Goal: Task Accomplishment & Management: Manage account settings

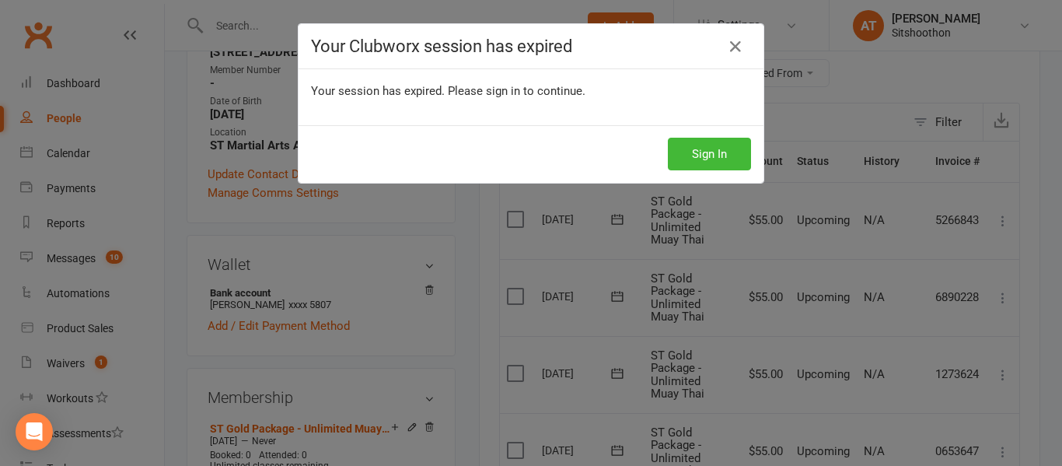
scroll to position [302, 0]
click at [708, 153] on button "Sign In" at bounding box center [709, 154] width 83 height 33
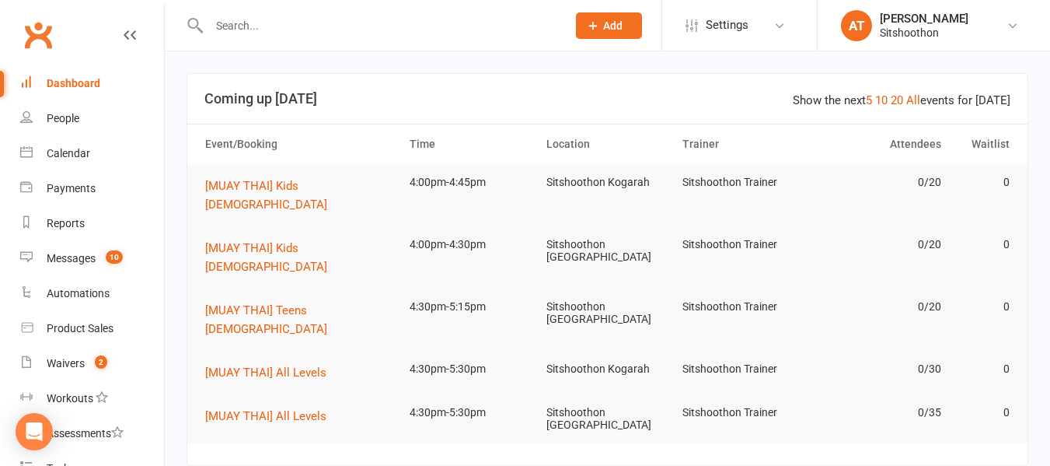
click at [249, 23] on input "text" at bounding box center [379, 26] width 351 height 22
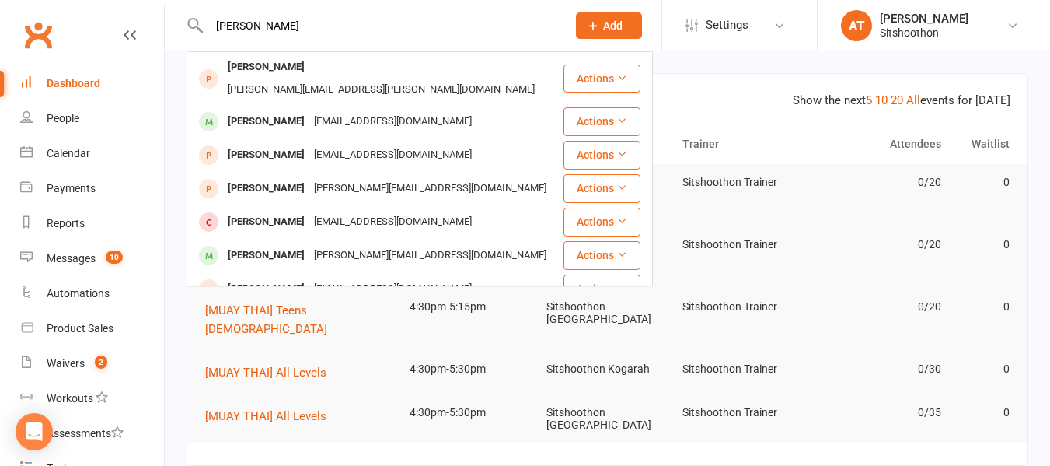
scroll to position [201, 0]
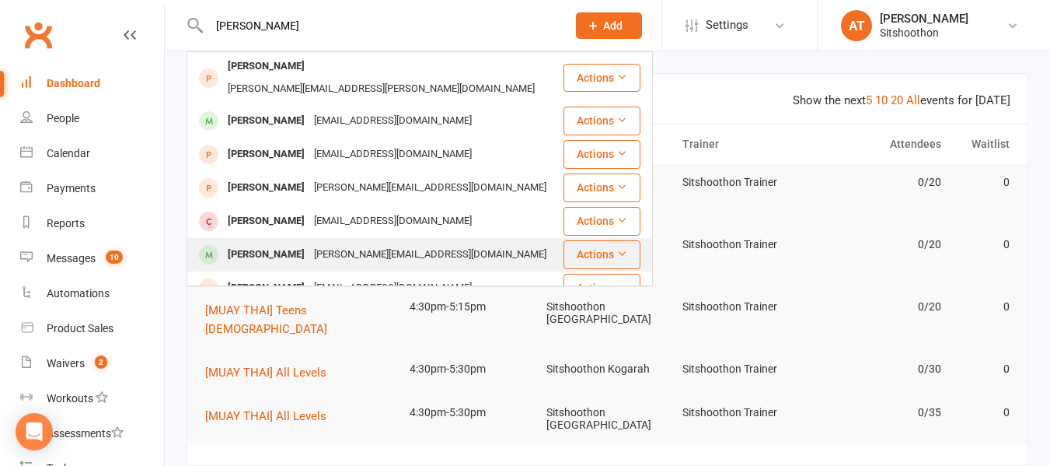
type input "[PERSON_NAME]"
click at [372, 243] on div "[PERSON_NAME][EMAIL_ADDRESS][DOMAIN_NAME]" at bounding box center [430, 254] width 242 height 23
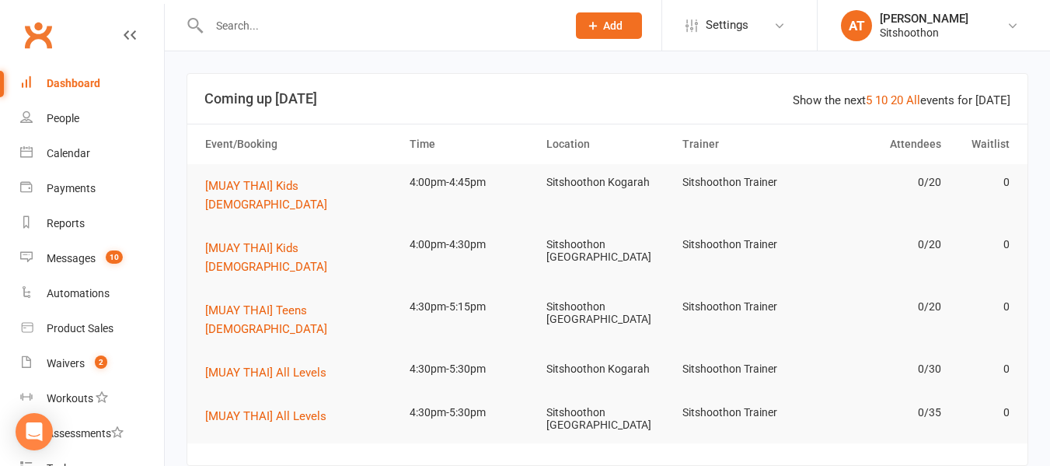
click at [324, 9] on div at bounding box center [371, 25] width 369 height 51
click at [302, 19] on input "text" at bounding box center [379, 26] width 351 height 22
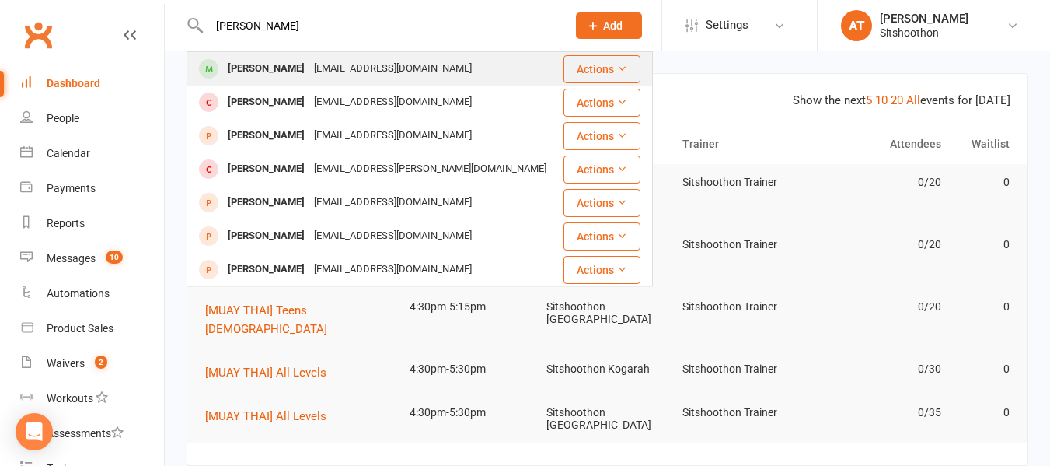
type input "[PERSON_NAME]"
click at [325, 62] on div "[EMAIL_ADDRESS][DOMAIN_NAME]" at bounding box center [392, 69] width 167 height 23
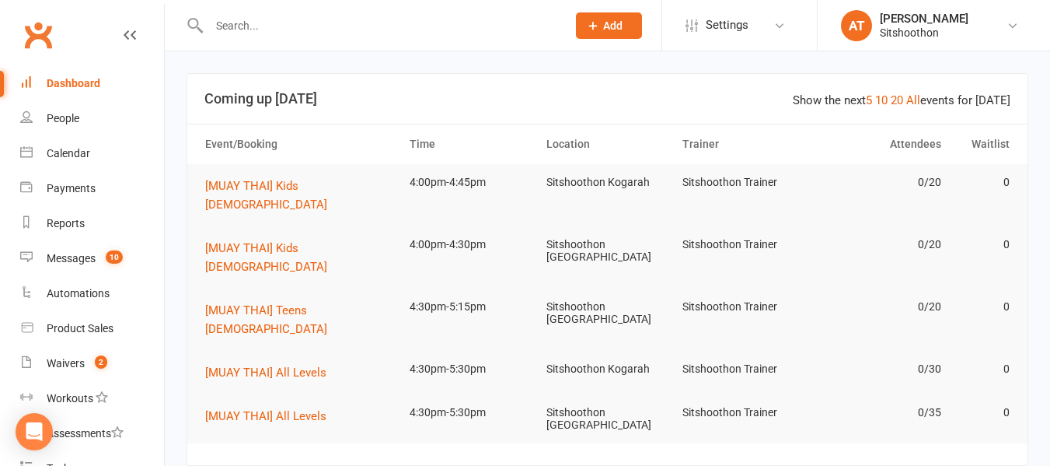
click at [281, 30] on input "text" at bounding box center [379, 26] width 351 height 22
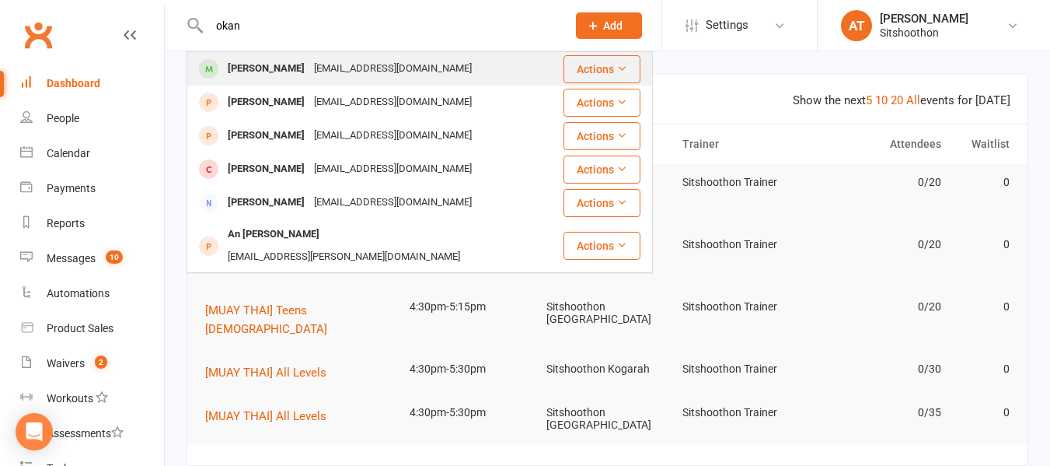
type input "okan"
click at [321, 68] on div "[EMAIL_ADDRESS][DOMAIN_NAME]" at bounding box center [392, 69] width 167 height 23
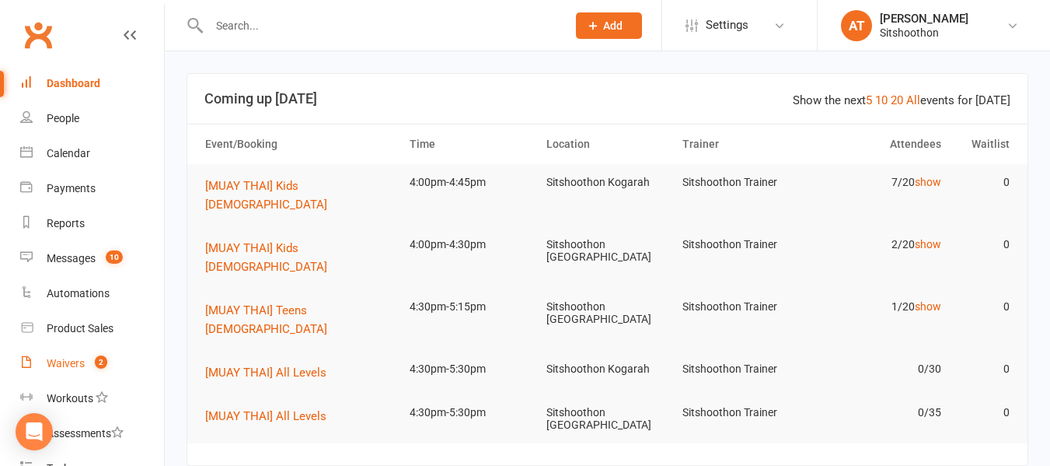
click at [89, 348] on link "Waivers 2" at bounding box center [92, 363] width 144 height 35
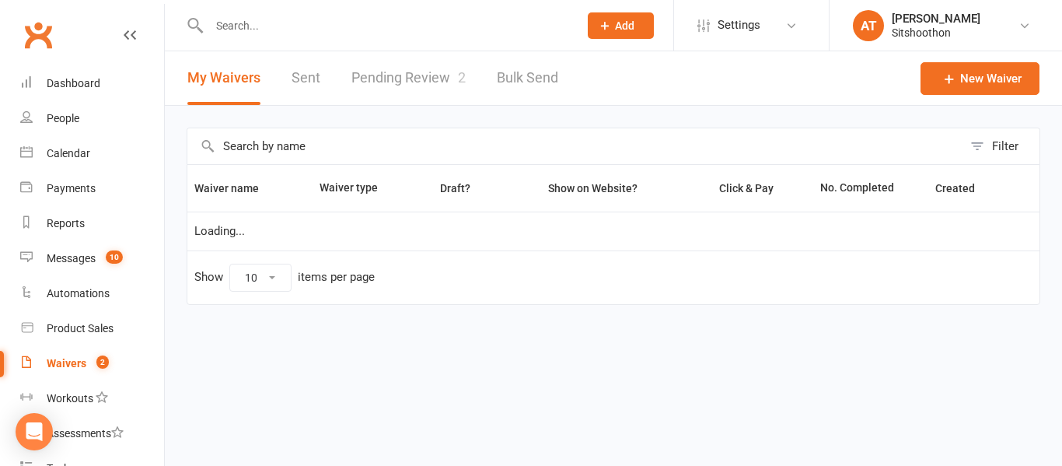
select select "100"
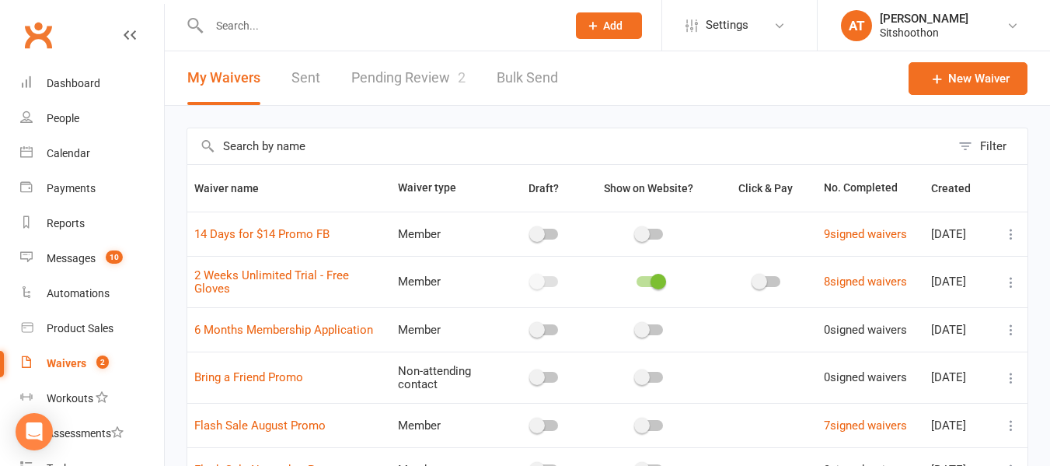
click at [413, 92] on link "Pending Review 2" at bounding box center [408, 78] width 114 height 54
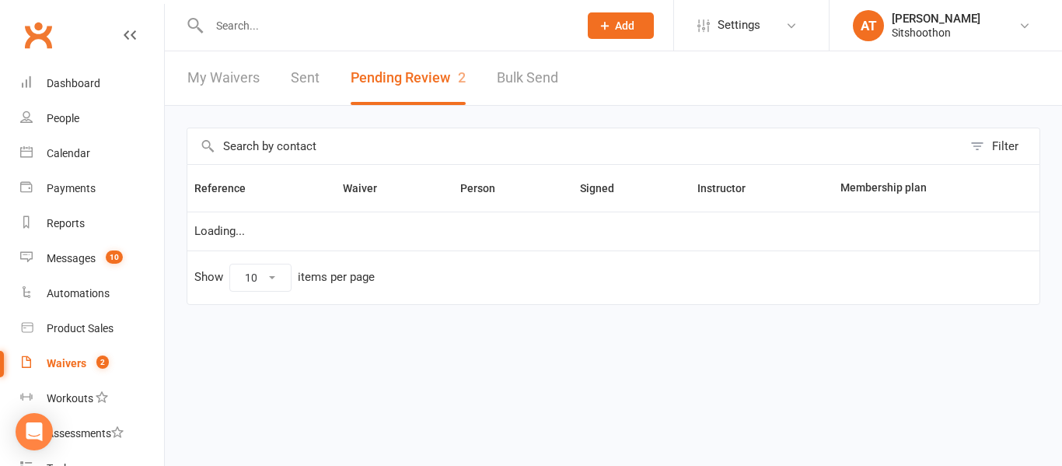
select select "25"
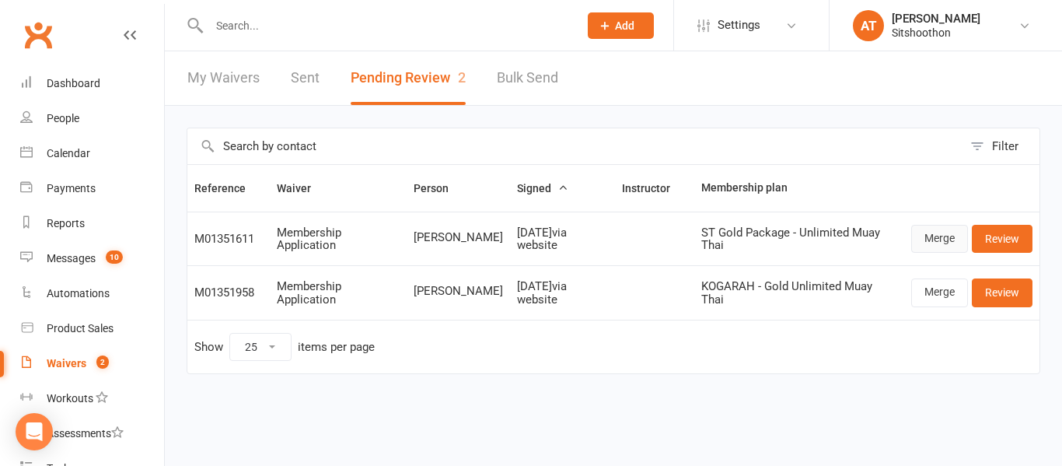
click at [930, 242] on link "Merge" at bounding box center [939, 239] width 57 height 28
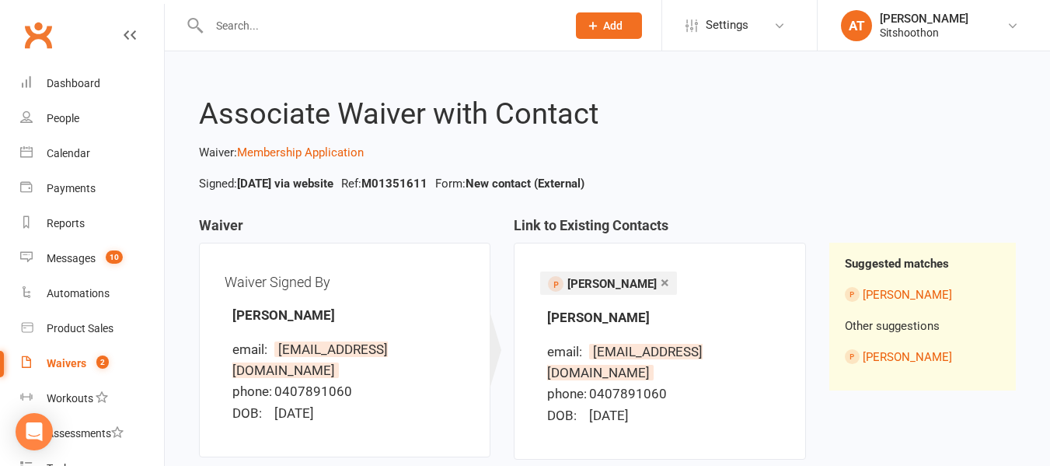
scroll to position [152, 0]
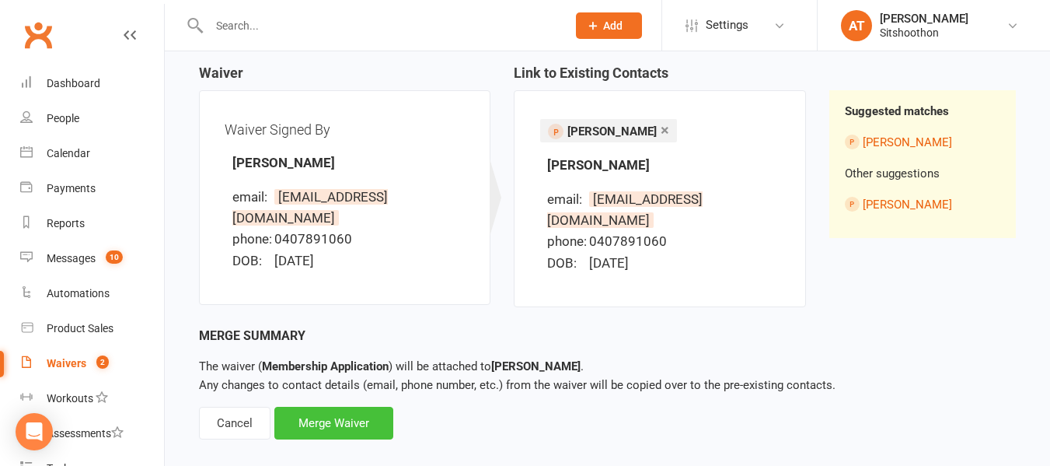
click at [327, 406] on div "Merge Waiver" at bounding box center [333, 422] width 119 height 33
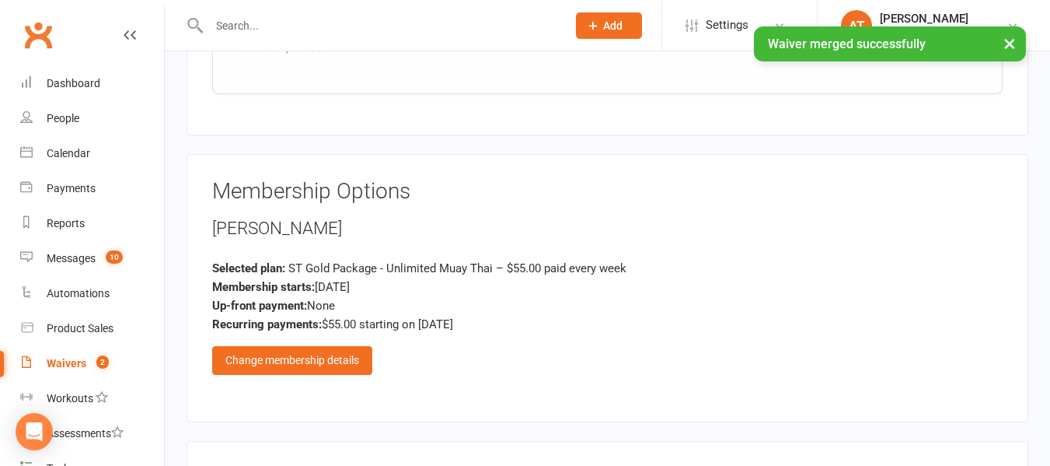
scroll to position [1892, 0]
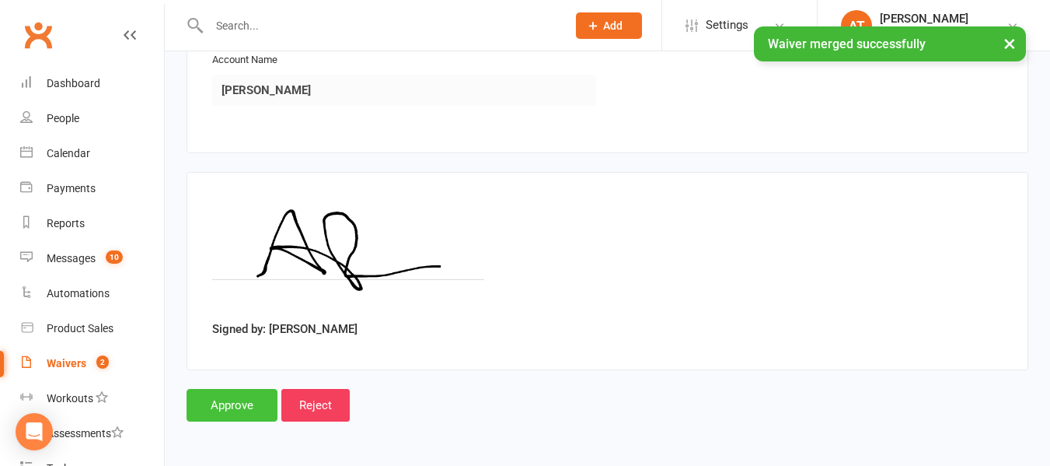
click at [250, 406] on input "Approve" at bounding box center [232, 405] width 91 height 33
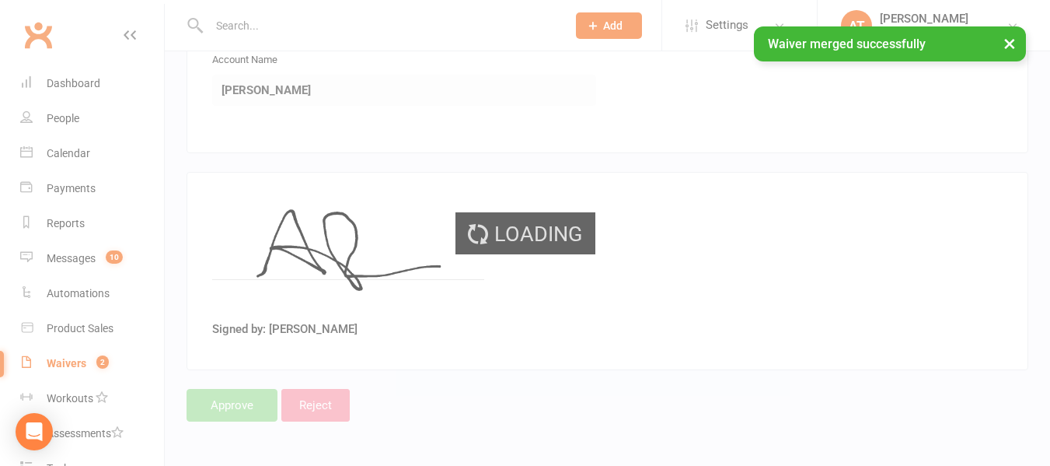
select select "25"
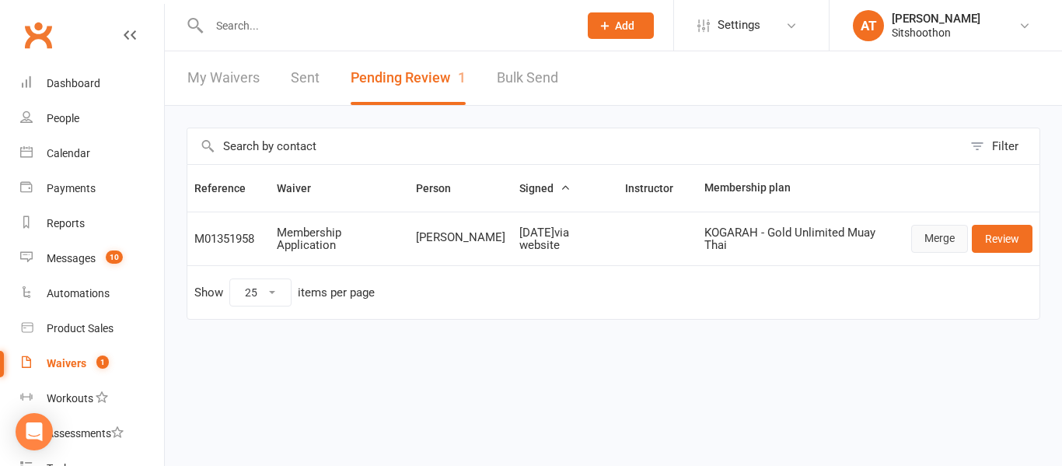
click at [940, 230] on link "Merge" at bounding box center [939, 239] width 57 height 28
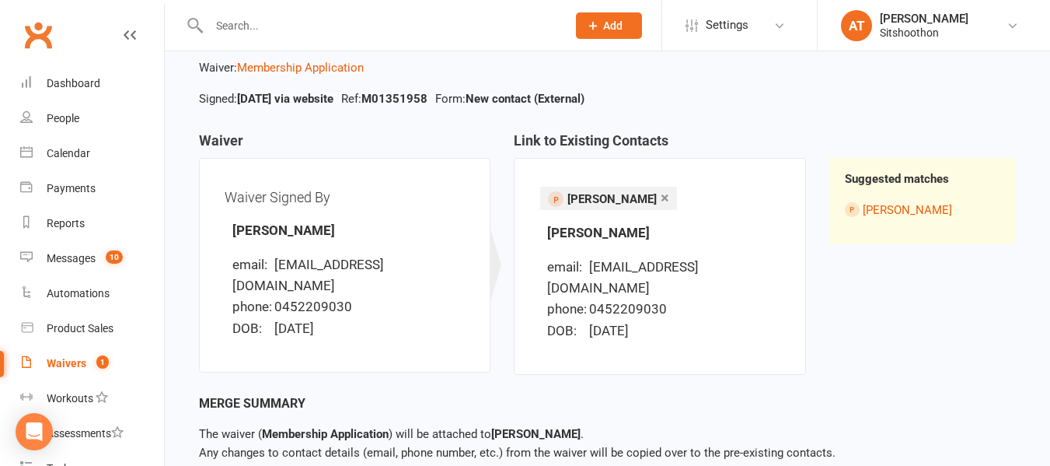
scroll to position [152, 0]
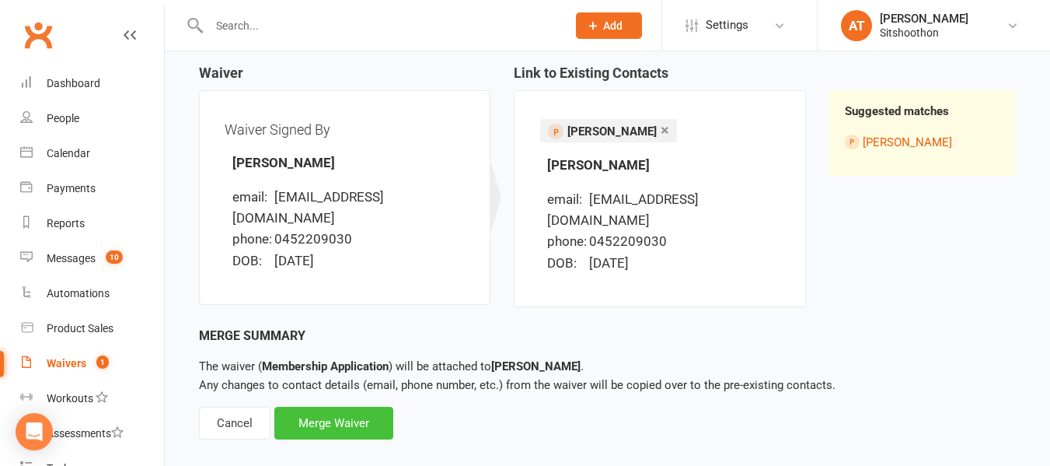
click at [349, 406] on div "Merge Waiver" at bounding box center [333, 422] width 119 height 33
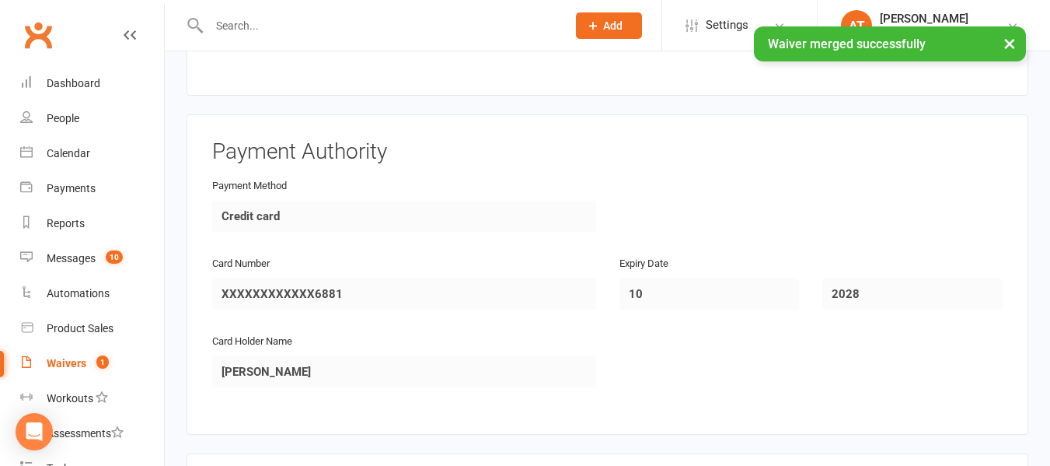
scroll to position [1892, 0]
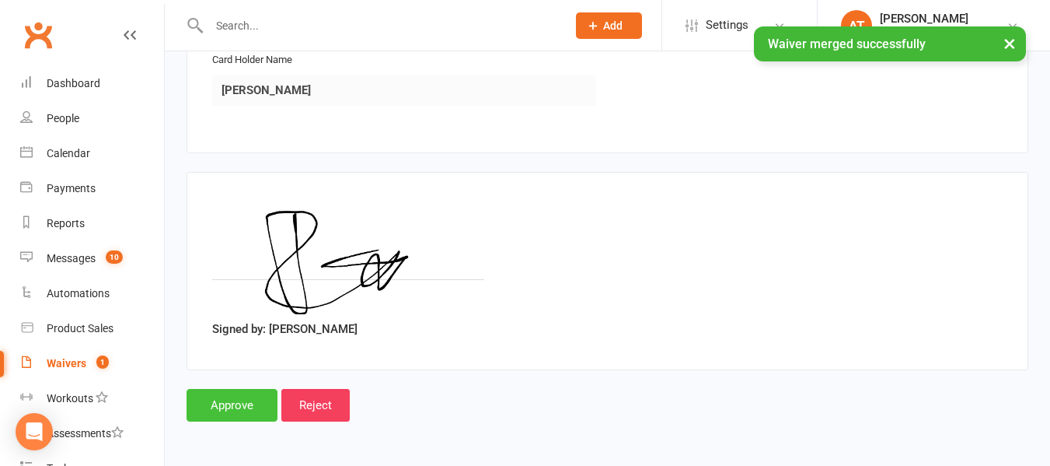
click at [236, 403] on input "Approve" at bounding box center [232, 405] width 91 height 33
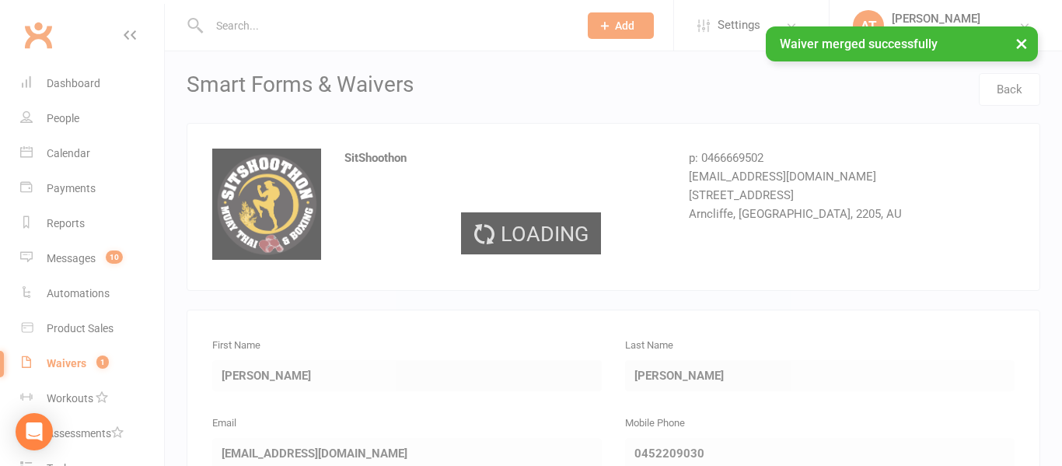
select select "25"
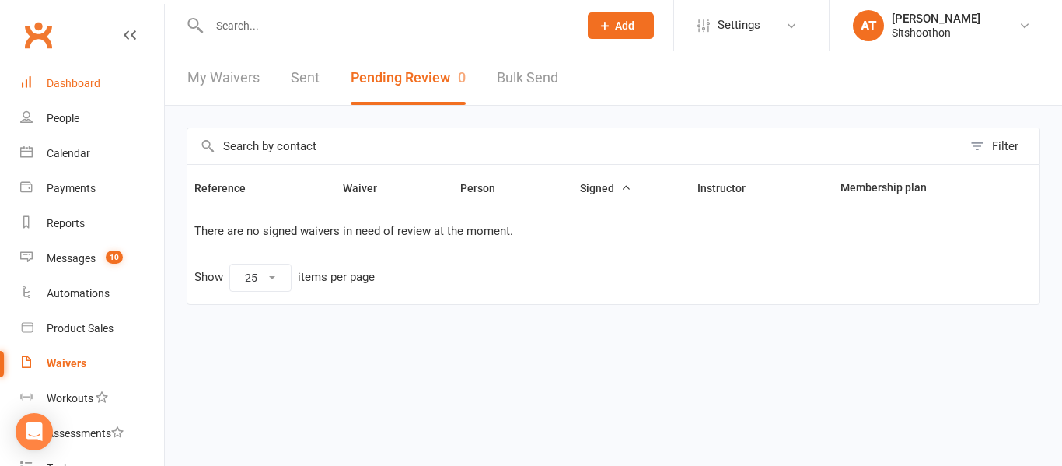
click at [80, 71] on link "Dashboard" at bounding box center [92, 83] width 144 height 35
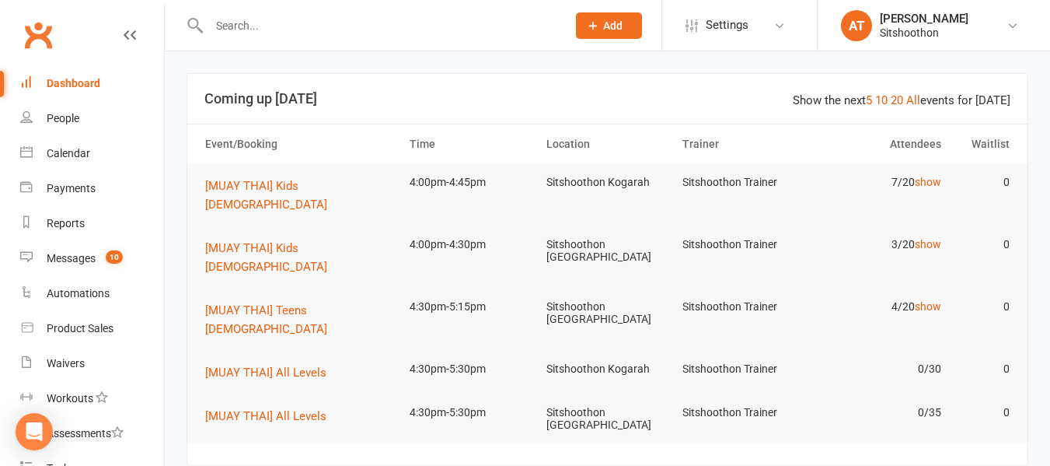
click at [306, 19] on input "text" at bounding box center [379, 26] width 351 height 22
type input "[PERSON_NAME]"
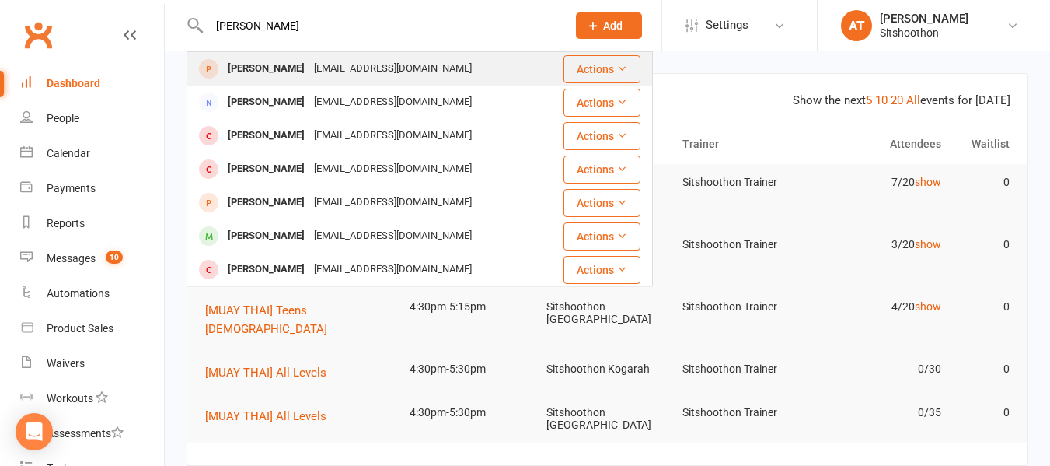
click at [309, 74] on div "[EMAIL_ADDRESS][DOMAIN_NAME]" at bounding box center [392, 69] width 167 height 23
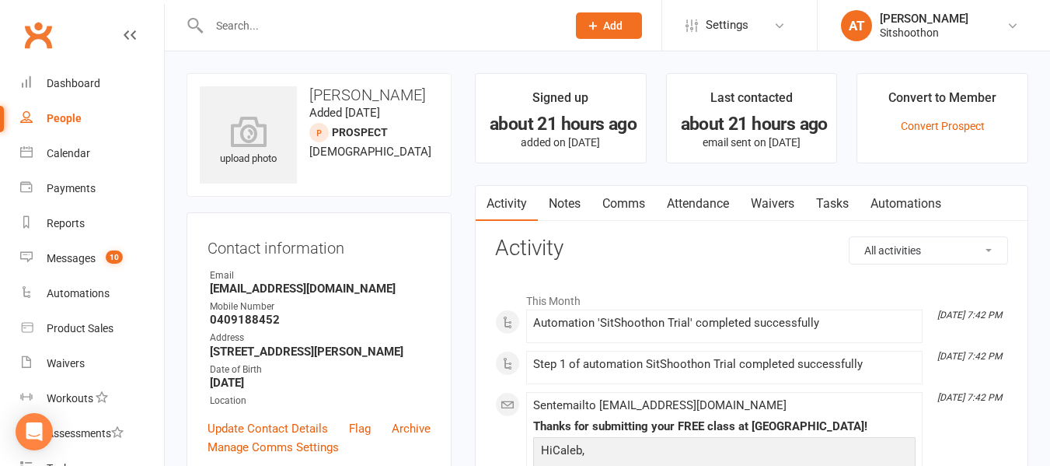
click at [249, 27] on input "text" at bounding box center [379, 26] width 351 height 22
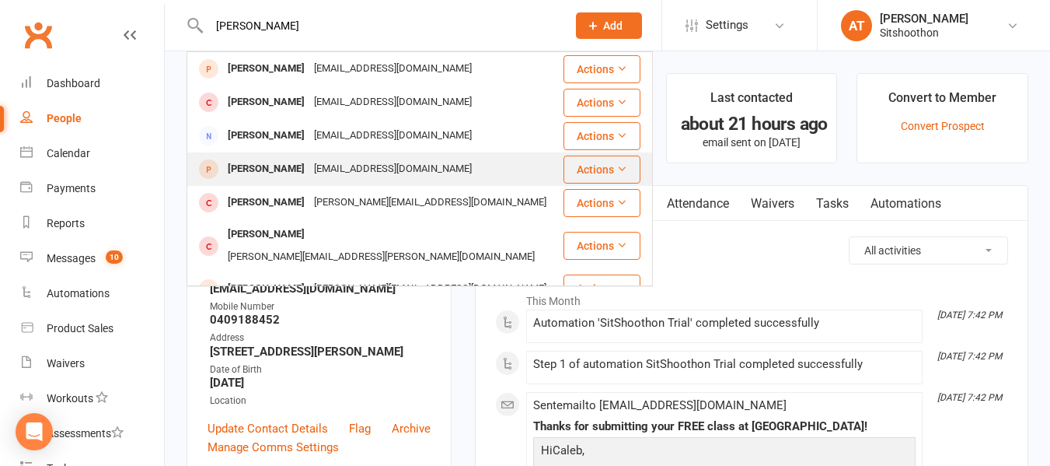
type input "[PERSON_NAME]"
click at [298, 177] on div "[PERSON_NAME]" at bounding box center [266, 169] width 86 height 23
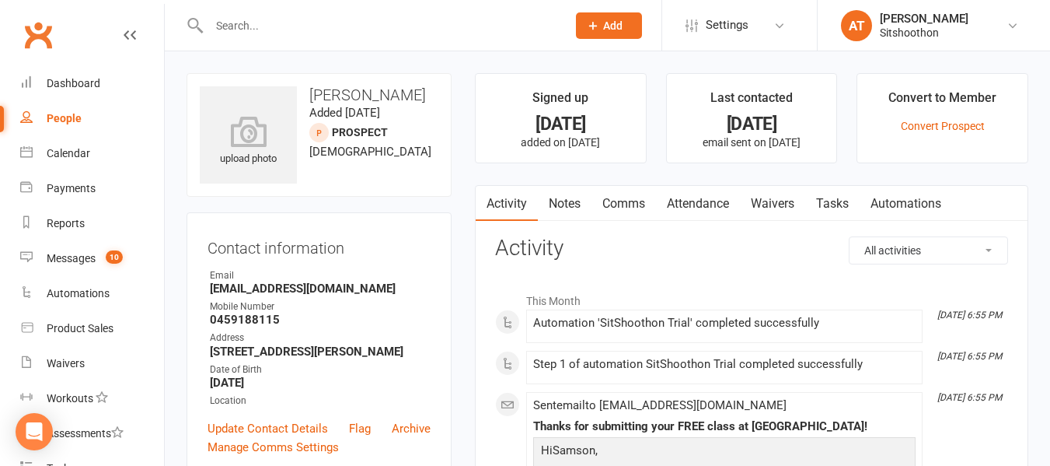
click at [241, 16] on input "text" at bounding box center [379, 26] width 351 height 22
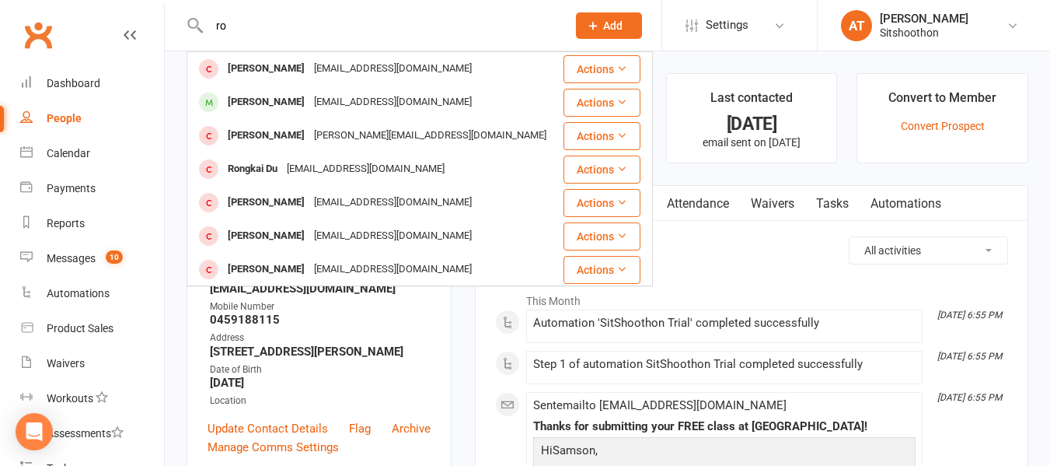
type input "r"
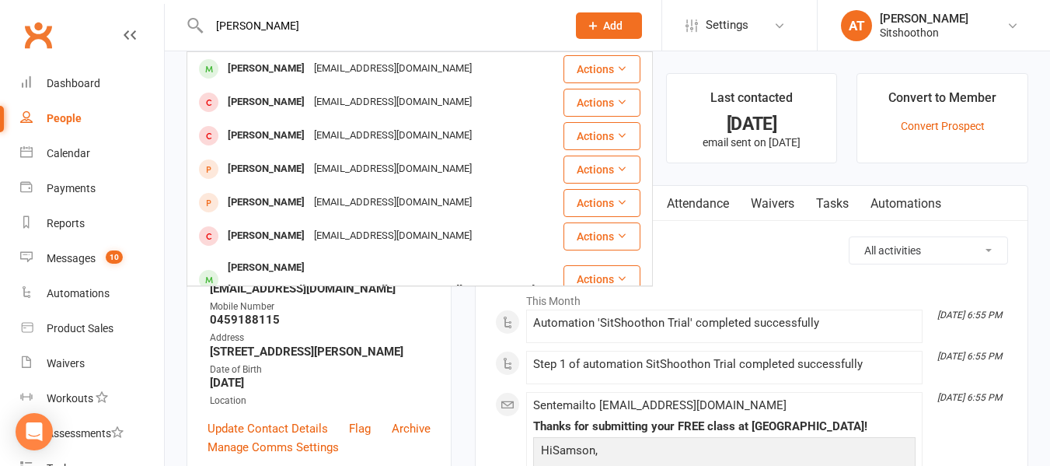
type input "[PERSON_NAME]"
